Goal: Check status: Check status

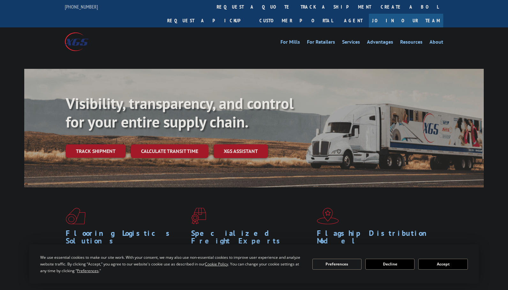
click at [94, 137] on div "Visibility, transparency, and control for your entire supply chain. Track shipm…" at bounding box center [275, 138] width 418 height 89
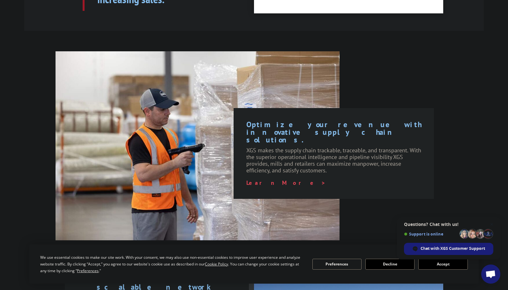
scroll to position [446, 0]
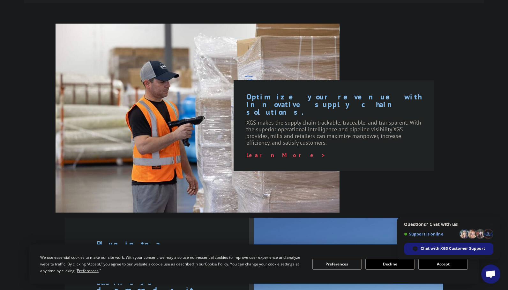
click at [446, 264] on button "Accept" at bounding box center [442, 264] width 49 height 11
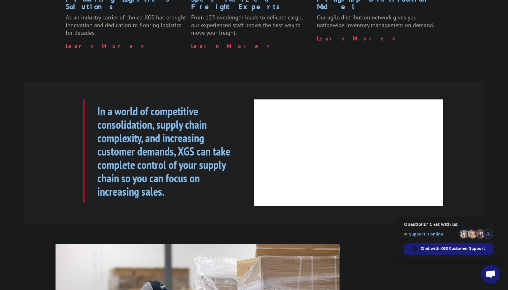
scroll to position [96, 0]
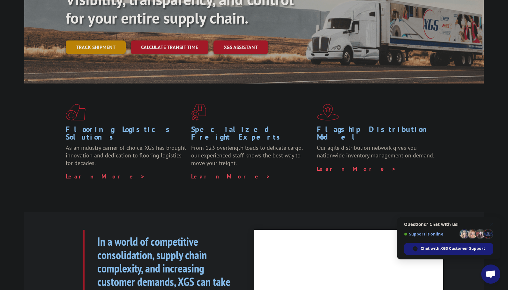
click at [91, 41] on link "Track shipment" at bounding box center [96, 47] width 60 height 13
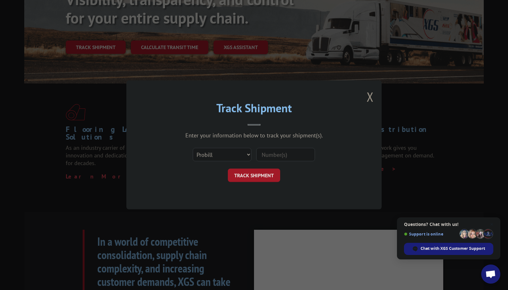
click at [287, 159] on input at bounding box center [285, 154] width 59 height 13
paste input "16961975"
type input "16961975"
click at [270, 174] on button "TRACK SHIPMENT" at bounding box center [254, 175] width 52 height 13
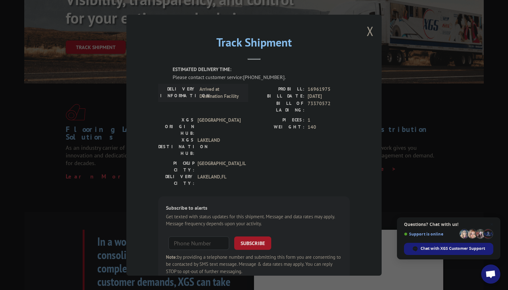
click at [492, 225] on span "Close chat" at bounding box center [492, 225] width 8 height 8
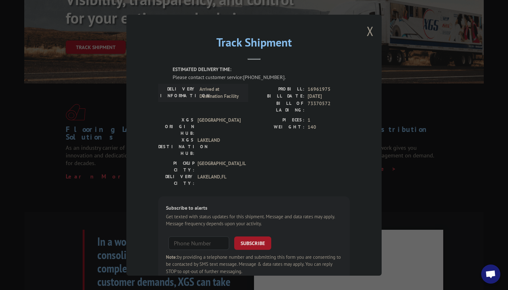
click at [369, 32] on button "Close modal" at bounding box center [369, 31] width 7 height 17
